Goal: Task Accomplishment & Management: Complete application form

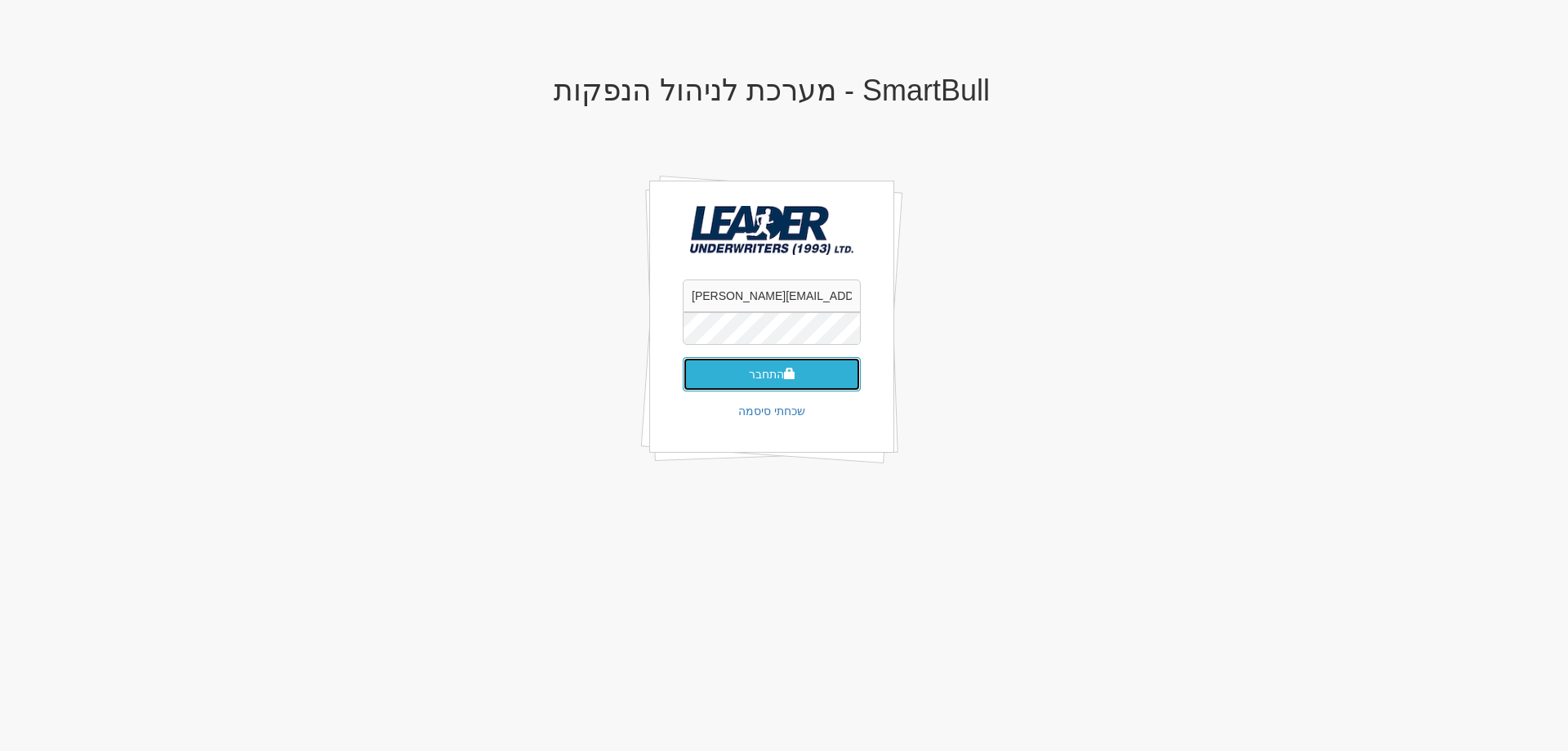
click at [754, 377] on button "התחבר" at bounding box center [772, 374] width 178 height 34
click at [775, 382] on button "התחבר" at bounding box center [772, 398] width 178 height 34
click at [766, 385] on button "התחבר" at bounding box center [772, 398] width 178 height 34
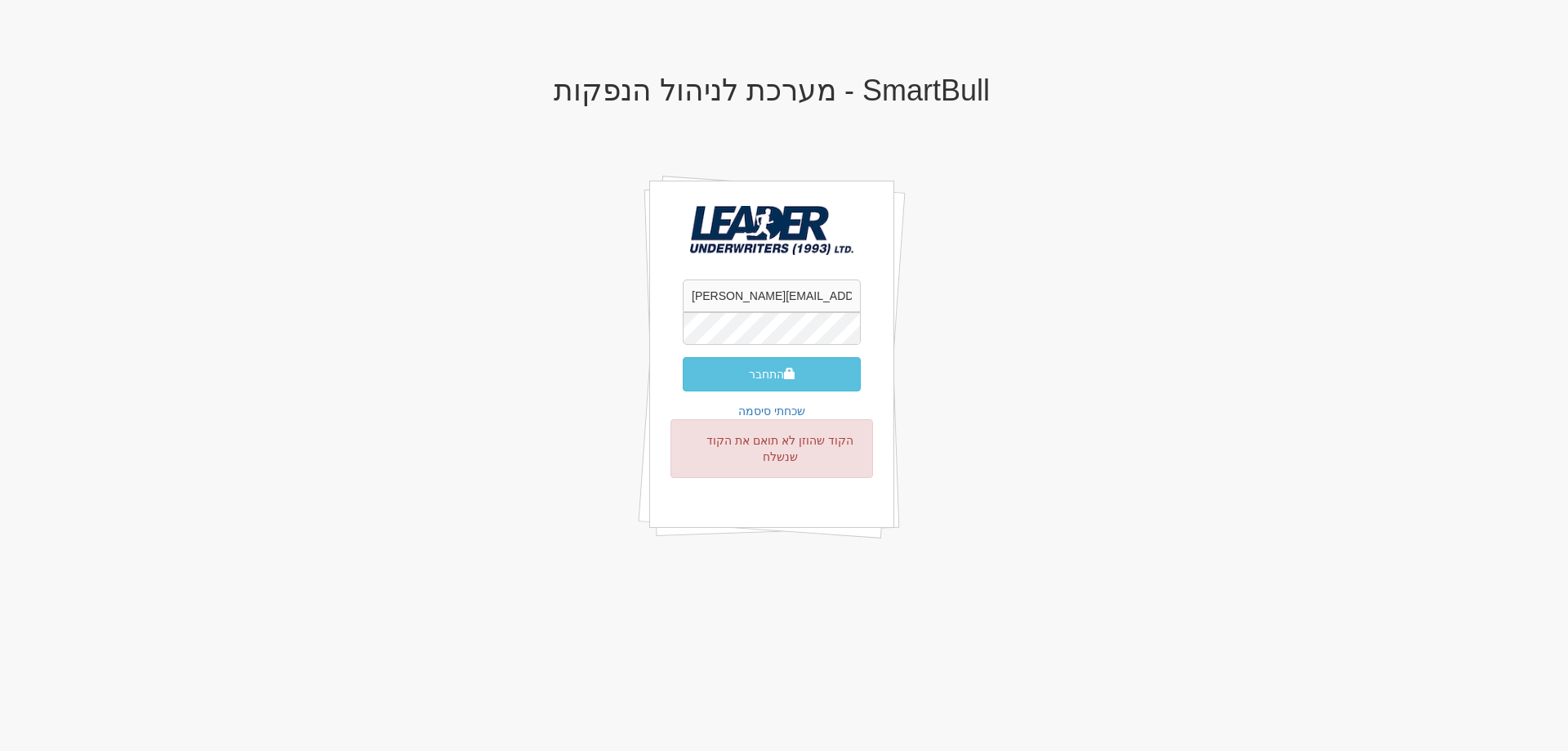
click at [757, 373] on button "התחבר" at bounding box center [772, 374] width 178 height 34
click at [760, 370] on button "התחבר" at bounding box center [772, 374] width 178 height 34
click at [761, 373] on button "התחבר" at bounding box center [772, 374] width 178 height 34
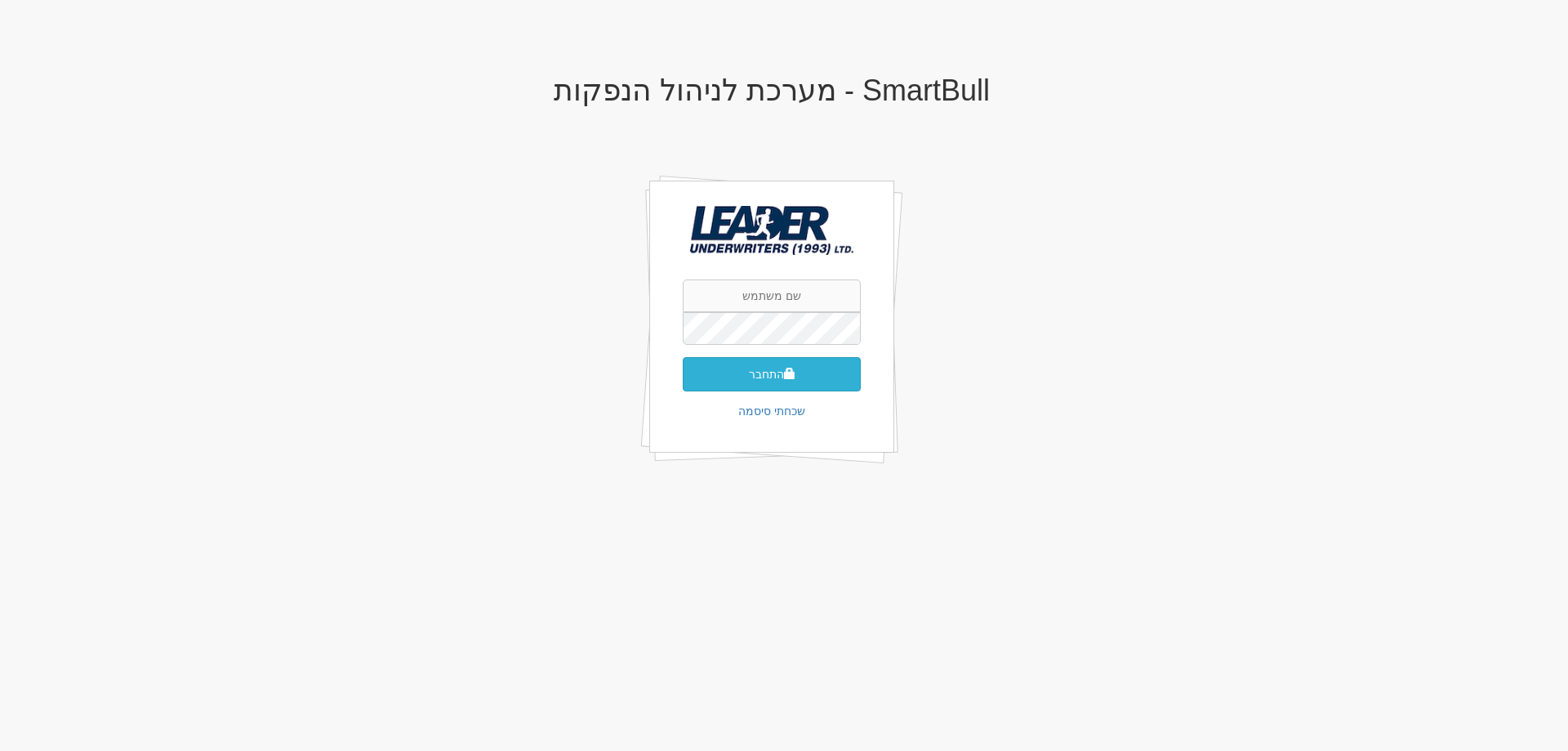
type input "[EMAIL_ADDRESS][DOMAIN_NAME]"
click at [764, 372] on button "התחבר" at bounding box center [772, 374] width 178 height 34
type input "[EMAIL_ADDRESS][DOMAIN_NAME]"
drag, startPoint x: 0, startPoint y: 0, endPoint x: 763, endPoint y: 294, distance: 817.7
click at [763, 294] on input "[EMAIL_ADDRESS][DOMAIN_NAME]" at bounding box center [772, 295] width 178 height 33
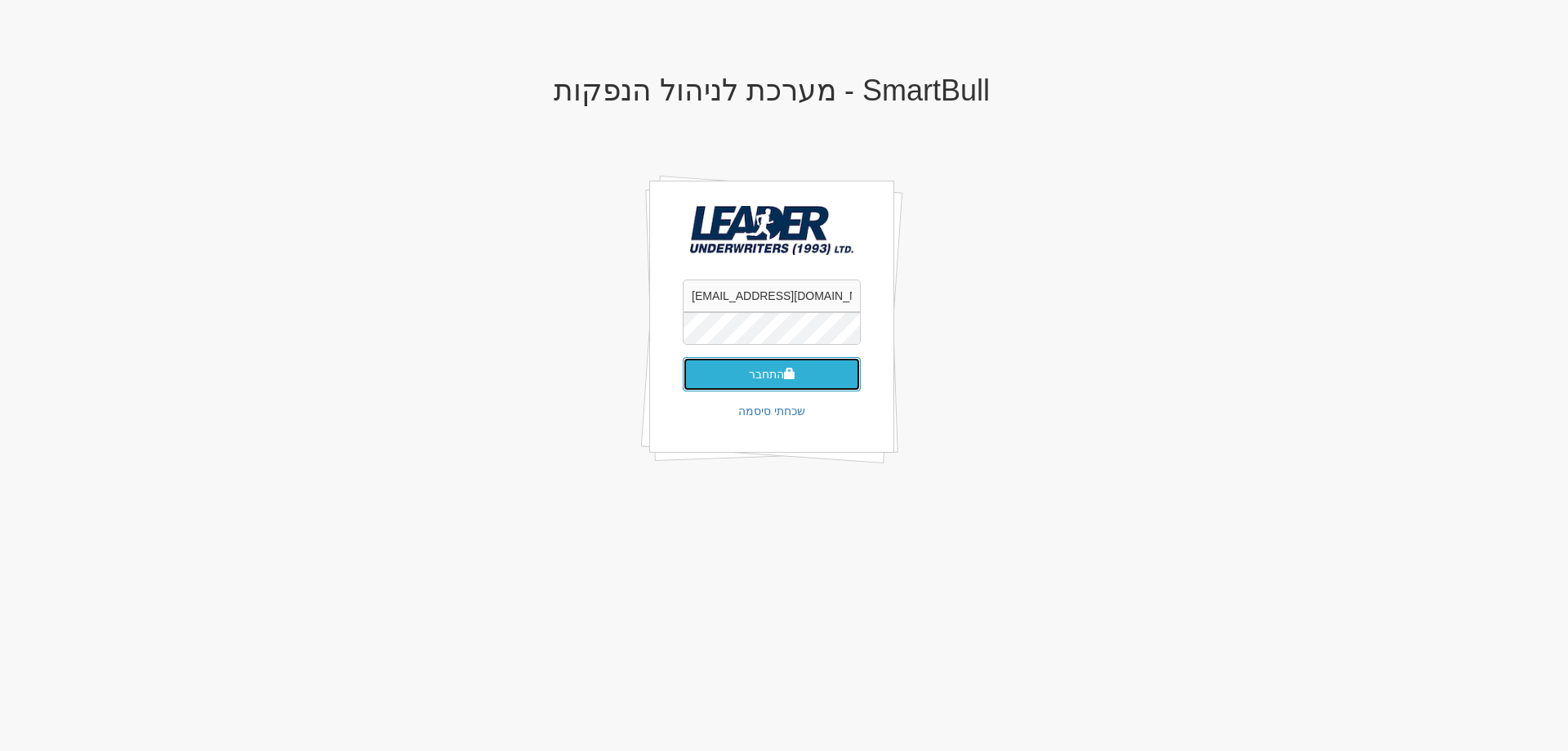
click at [744, 368] on button "התחבר" at bounding box center [772, 374] width 178 height 34
drag, startPoint x: 0, startPoint y: 0, endPoint x: 752, endPoint y: 303, distance: 810.7
click at [752, 303] on input "[EMAIL_ADDRESS][DOMAIN_NAME]" at bounding box center [772, 295] width 178 height 33
click at [752, 301] on input "[EMAIL_ADDRESS][DOMAIN_NAME]" at bounding box center [772, 295] width 178 height 33
drag, startPoint x: 782, startPoint y: 345, endPoint x: 1007, endPoint y: 335, distance: 225.2
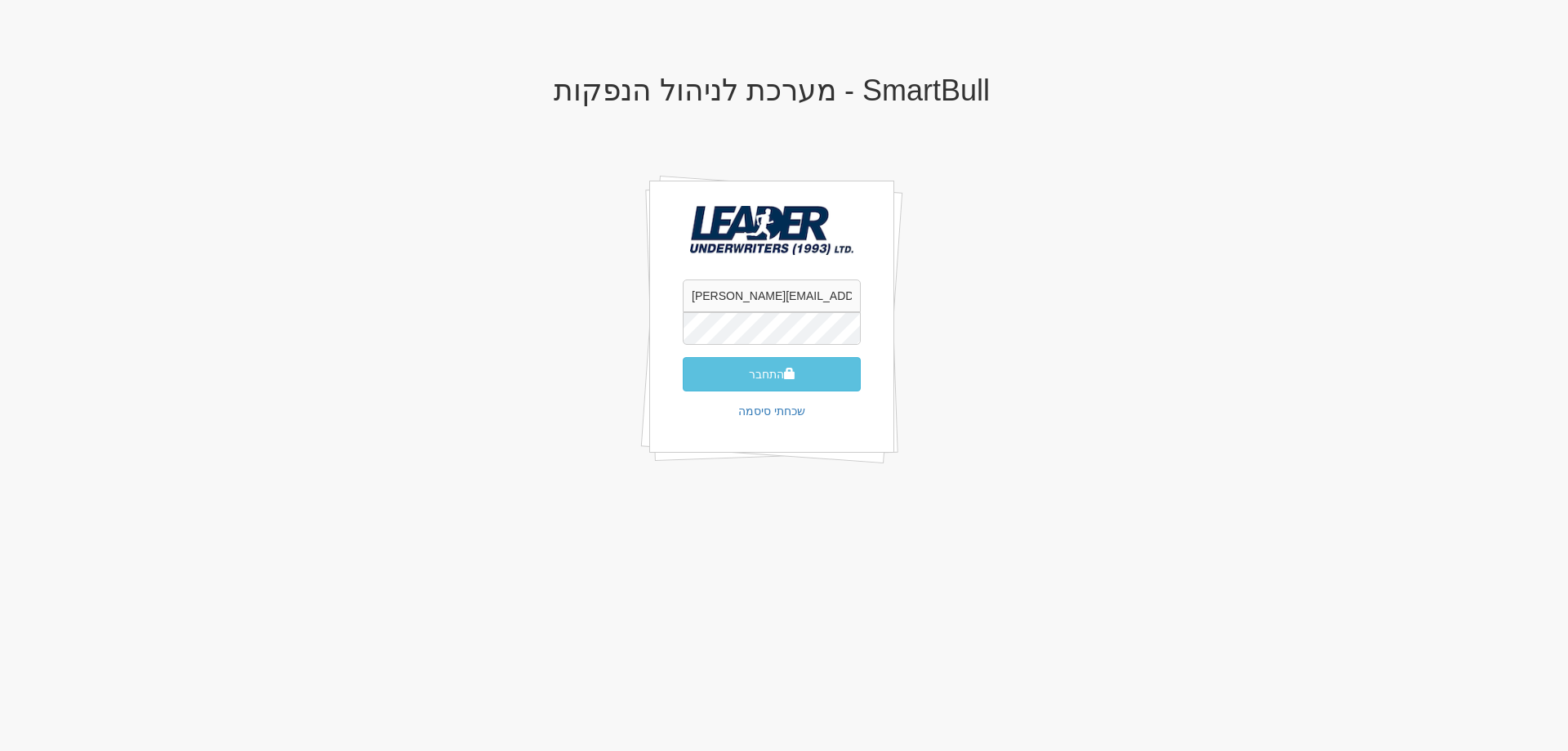
click at [1007, 335] on div "SmartBull - מערכת לניהול הנפקות yaelb@leadercm.co.il התחבר שכחתי סיסמה" at bounding box center [772, 288] width 956 height 459
click at [759, 372] on button "התחבר" at bounding box center [772, 374] width 178 height 34
click at [761, 374] on button "התחבר" at bounding box center [772, 374] width 178 height 34
type input "[EMAIL_ADDRESS][DOMAIN_NAME]"
click at [757, 366] on button "התחבר" at bounding box center [772, 374] width 178 height 34
